Goal: Information Seeking & Learning: Learn about a topic

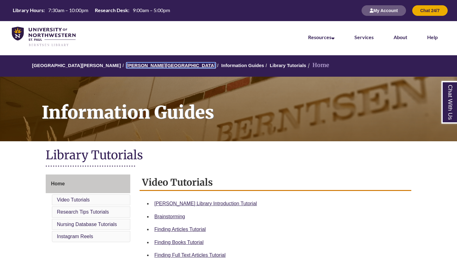
click at [137, 64] on link "[PERSON_NAME][GEOGRAPHIC_DATA]" at bounding box center [171, 65] width 89 height 5
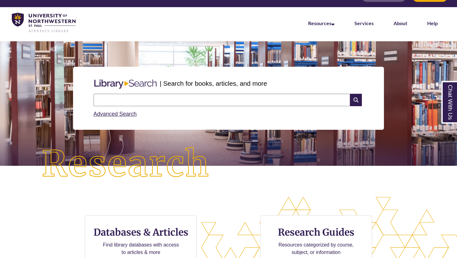
click at [169, 102] on input "text" at bounding box center [222, 100] width 257 height 12
click at [130, 116] on link "Advanced Search" at bounding box center [115, 114] width 43 height 6
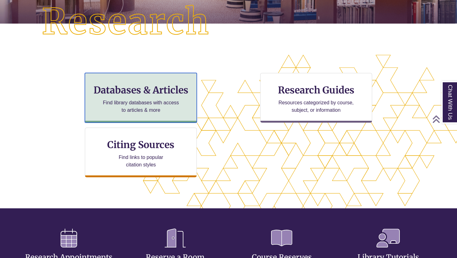
click at [146, 105] on p "Find library databases with access to articles & more" at bounding box center [140, 106] width 81 height 15
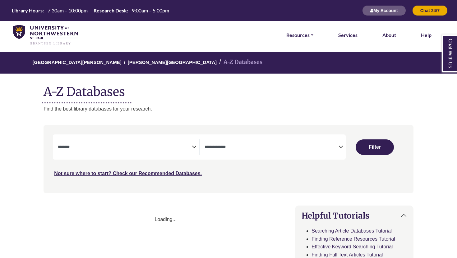
select select "Database Subject Filter"
select select "Database Types Filter"
select select "Database Subject Filter"
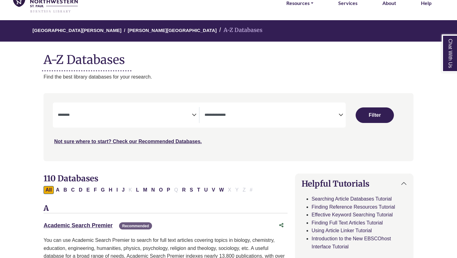
scroll to position [44, 0]
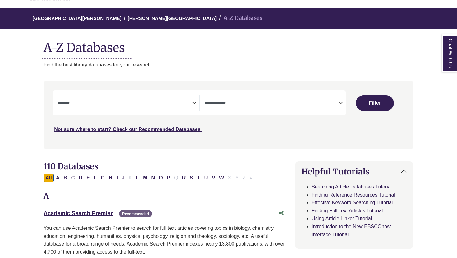
click at [225, 100] on span "Search filters" at bounding box center [272, 102] width 134 height 5
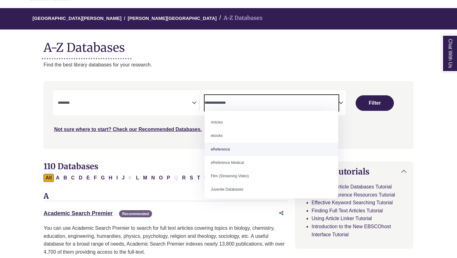
select select "*****"
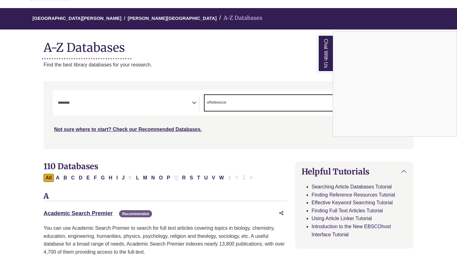
click at [145, 100] on div "Chat With Us" at bounding box center [228, 129] width 457 height 258
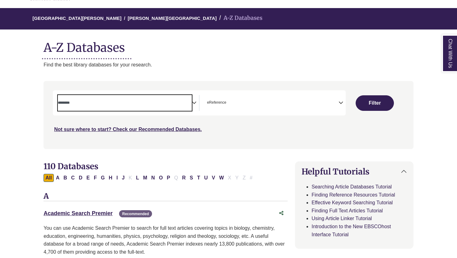
click at [133, 104] on textarea "Search" at bounding box center [125, 103] width 134 height 5
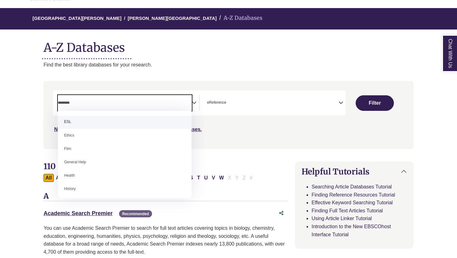
scroll to position [232, 0]
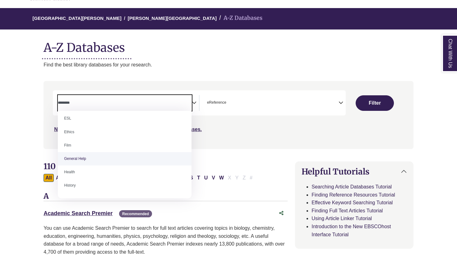
select select "*****"
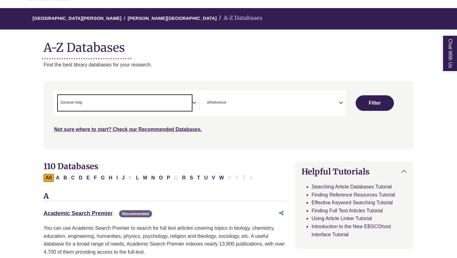
scroll to position [121, 0]
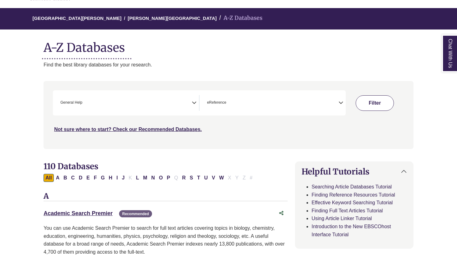
click at [386, 103] on button "Filter" at bounding box center [375, 103] width 38 height 16
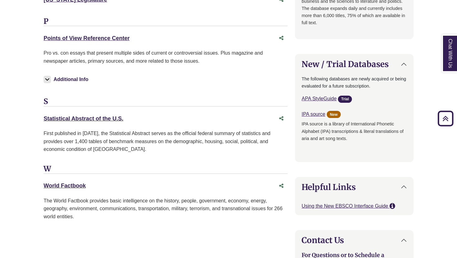
scroll to position [567, 0]
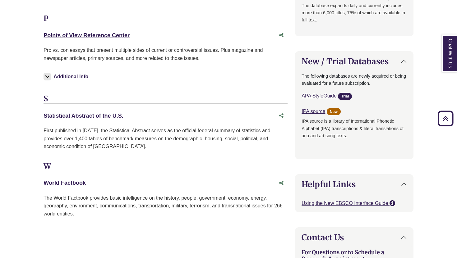
click at [29, 66] on body "Skip to Main Content Library Hours: 7:30am – 10:00pm Research Desk: 9:00am – 5:…" at bounding box center [228, 1] width 457 height 1137
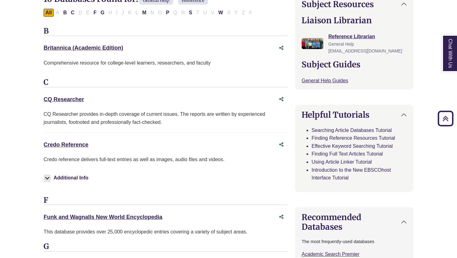
scroll to position [211, 0]
click at [65, 103] on link "CQ Researcher This link opens in a new window" at bounding box center [64, 100] width 40 height 6
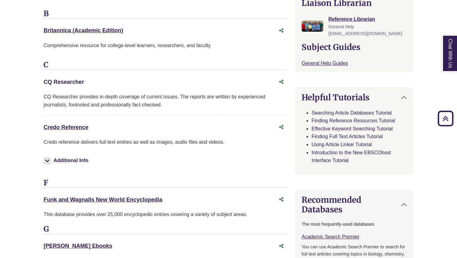
scroll to position [261, 0]
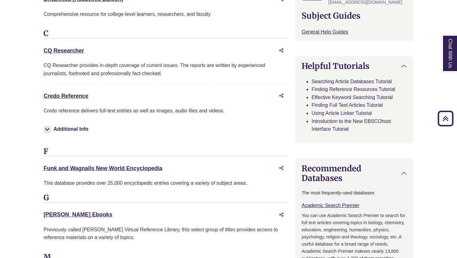
click at [80, 101] on div "Credo Reference This link opens in a new window" at bounding box center [166, 96] width 244 height 12
click at [79, 96] on link "Credo Reference This link opens in a new window" at bounding box center [66, 96] width 45 height 6
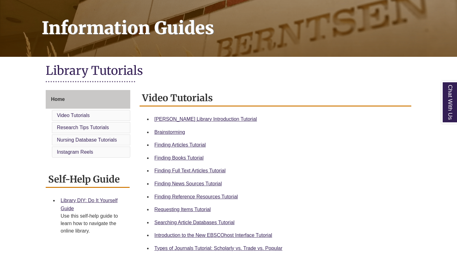
scroll to position [123, 0]
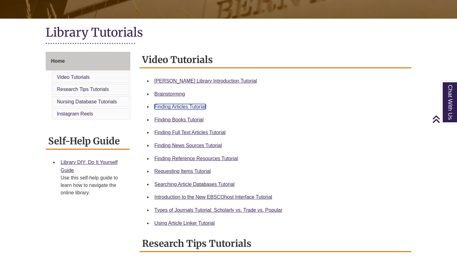
click at [182, 105] on link "Finding Articles Tutorial" at bounding box center [180, 106] width 51 height 5
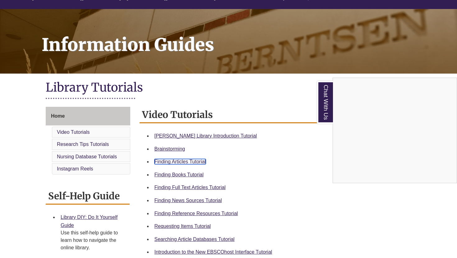
scroll to position [0, 0]
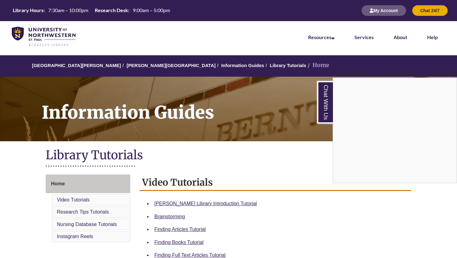
click at [133, 66] on div "Chat With Us" at bounding box center [228, 129] width 457 height 258
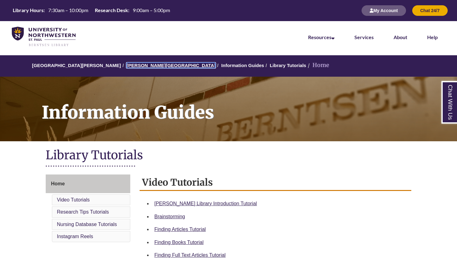
click at [133, 66] on link "[PERSON_NAME][GEOGRAPHIC_DATA]" at bounding box center [171, 65] width 89 height 5
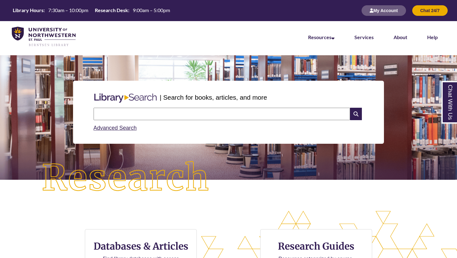
click at [151, 115] on input "text" at bounding box center [222, 114] width 257 height 12
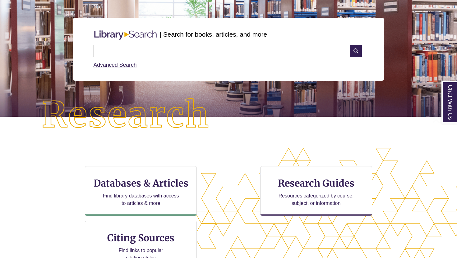
scroll to position [75, 0]
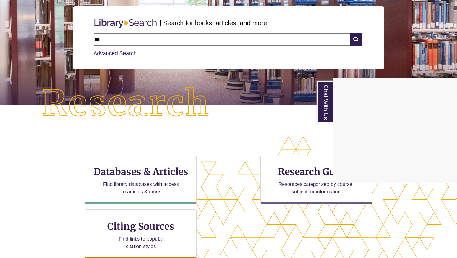
type input "***"
